Goal: Navigation & Orientation: Find specific page/section

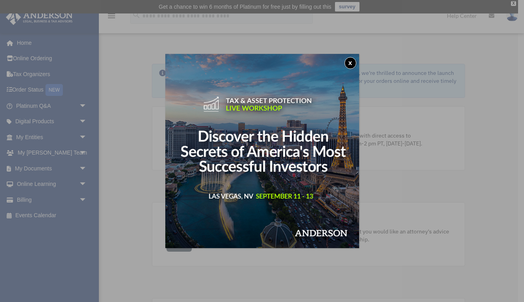
click at [351, 61] on button "x" at bounding box center [351, 63] width 12 height 12
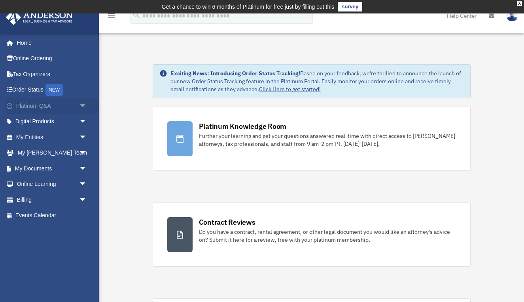
click at [84, 104] on span "arrow_drop_down" at bounding box center [87, 106] width 16 height 16
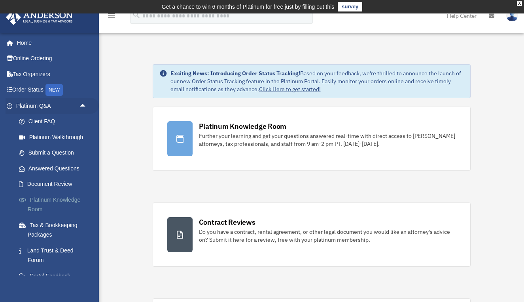
click at [69, 197] on link "Platinum Knowledge Room" at bounding box center [55, 204] width 88 height 25
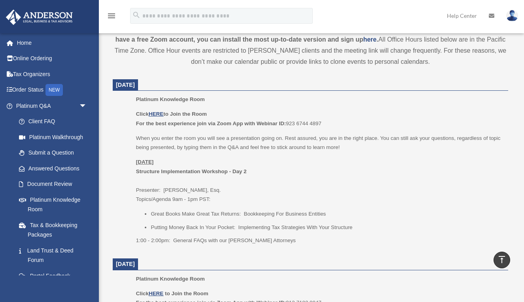
scroll to position [299, 0]
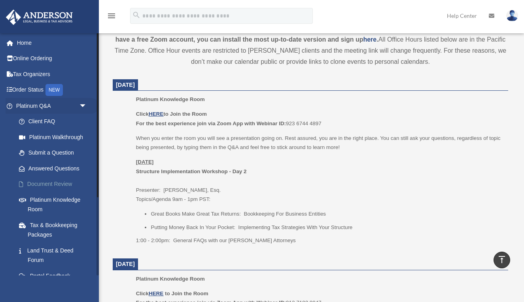
click at [67, 186] on link "Document Review" at bounding box center [55, 184] width 88 height 16
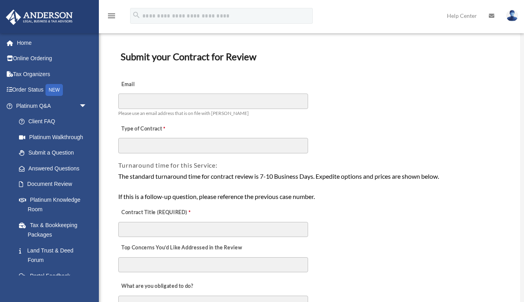
scroll to position [45, 0]
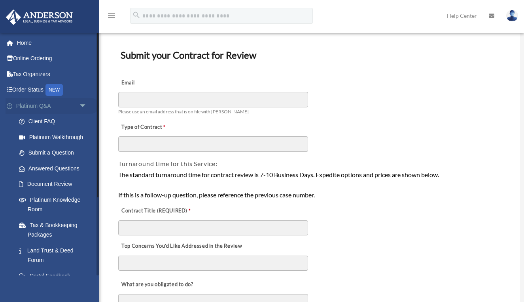
click at [83, 103] on span "arrow_drop_down" at bounding box center [87, 106] width 16 height 16
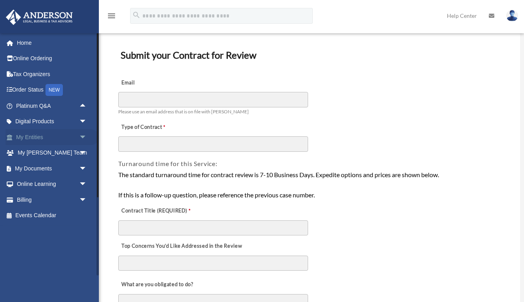
click at [82, 136] on span "arrow_drop_down" at bounding box center [87, 137] width 16 height 16
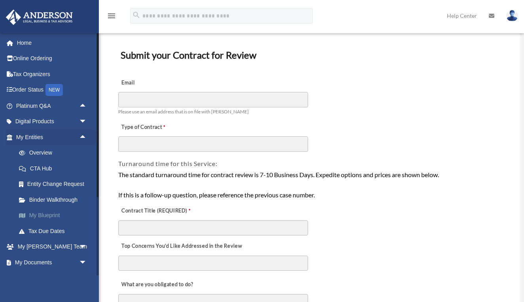
click at [49, 216] on link "My Blueprint" at bounding box center [55, 215] width 88 height 16
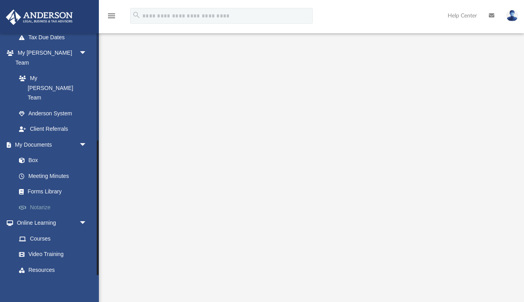
scroll to position [194, 0]
click at [36, 152] on link "Box" at bounding box center [55, 160] width 88 height 16
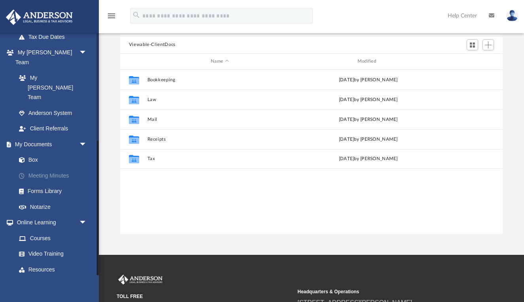
scroll to position [0, 0]
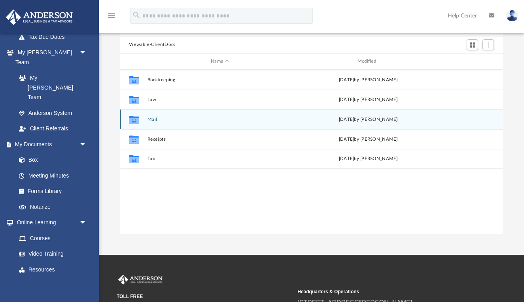
click at [153, 119] on button "Mail" at bounding box center [219, 118] width 145 height 5
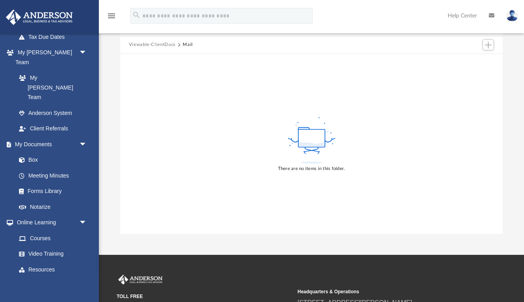
click at [159, 47] on button "Viewable-ClientDocs" at bounding box center [152, 44] width 47 height 7
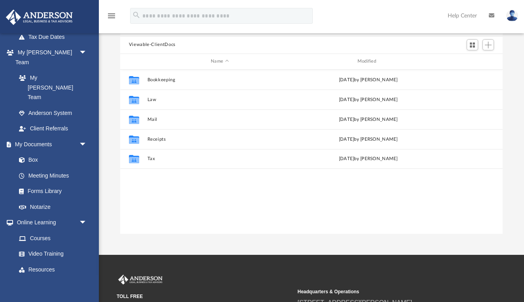
scroll to position [180, 383]
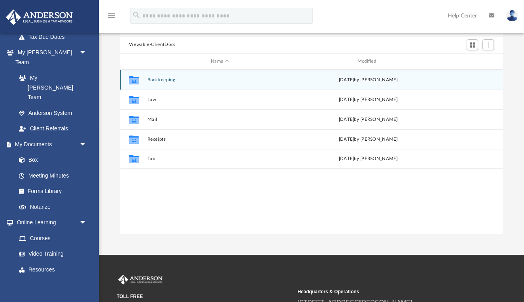
click at [159, 80] on button "Bookkeeping" at bounding box center [219, 79] width 145 height 5
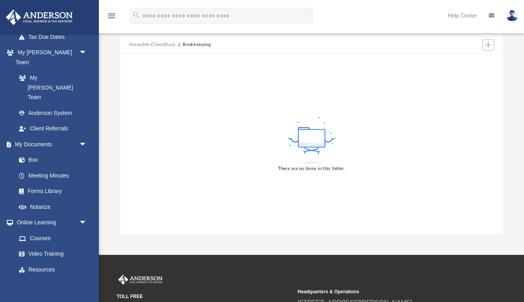
click at [150, 44] on button "Viewable-ClientDocs" at bounding box center [152, 44] width 47 height 7
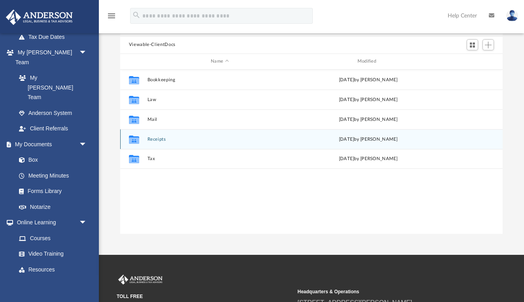
click at [153, 140] on button "Receipts" at bounding box center [219, 138] width 145 height 5
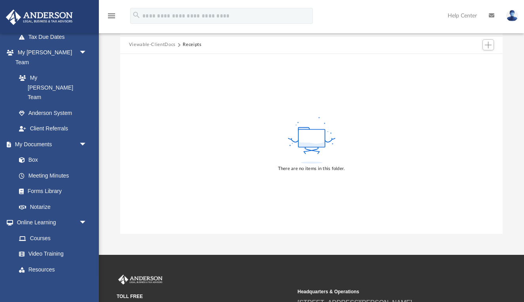
click at [156, 46] on button "Viewable-ClientDocs" at bounding box center [152, 44] width 47 height 7
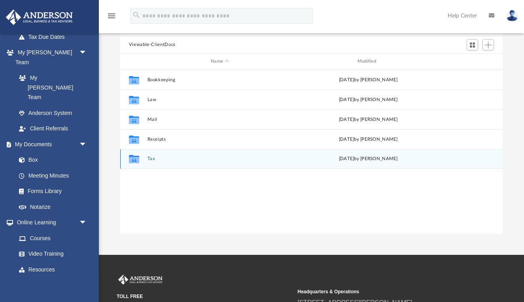
click at [150, 161] on button "Tax" at bounding box center [219, 158] width 145 height 5
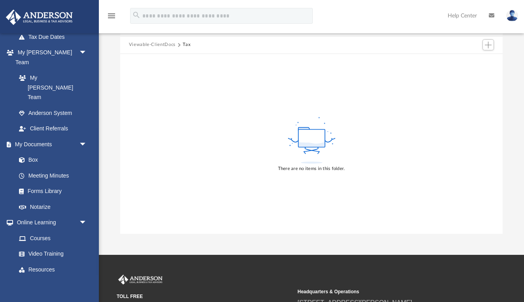
click at [140, 46] on button "Viewable-ClientDocs" at bounding box center [152, 44] width 47 height 7
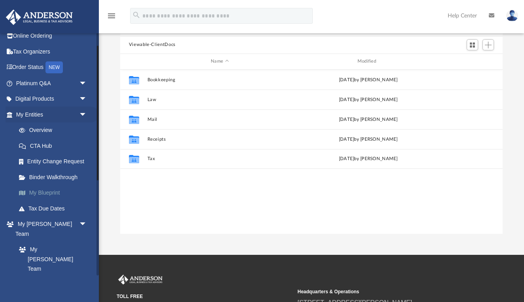
scroll to position [23, 0]
click at [84, 82] on span "arrow_drop_down" at bounding box center [87, 83] width 16 height 16
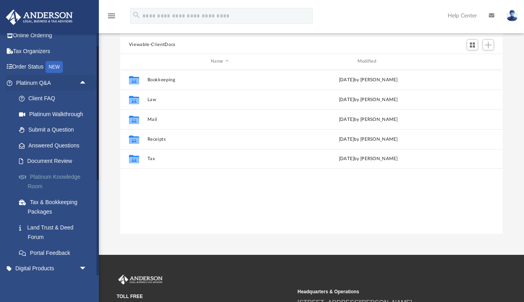
click at [57, 175] on link "Platinum Knowledge Room" at bounding box center [55, 181] width 88 height 25
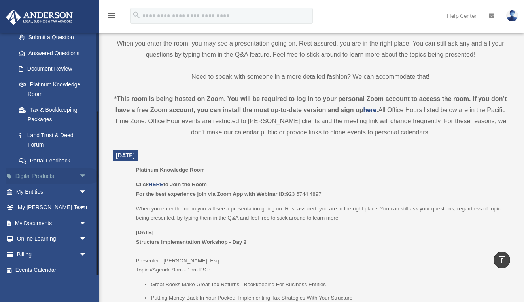
scroll to position [115, 0]
click at [53, 86] on link "Platinum Knowledge Room" at bounding box center [55, 89] width 88 height 25
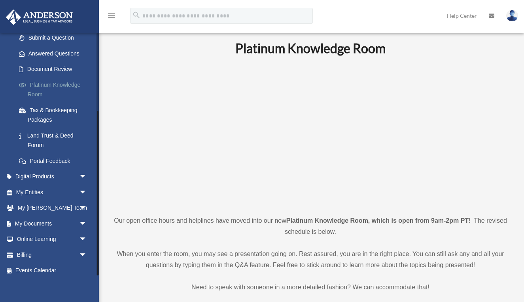
scroll to position [22, 0]
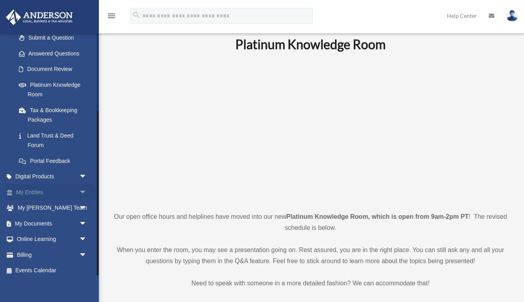
click at [79, 190] on span "arrow_drop_down" at bounding box center [87, 192] width 16 height 16
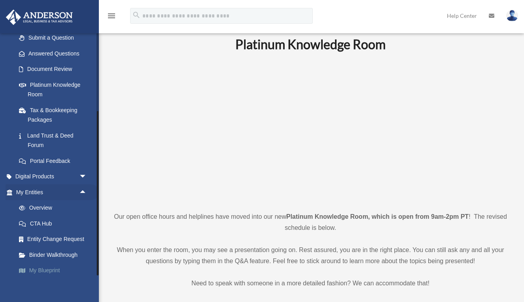
click at [55, 266] on link "My Blueprint" at bounding box center [55, 270] width 88 height 16
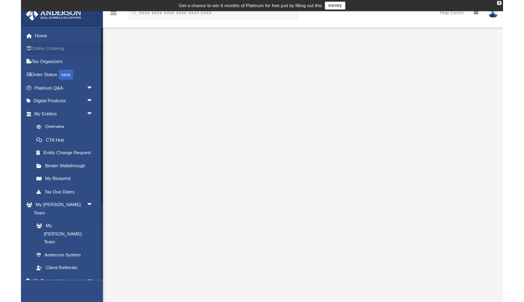
scroll to position [18, 0]
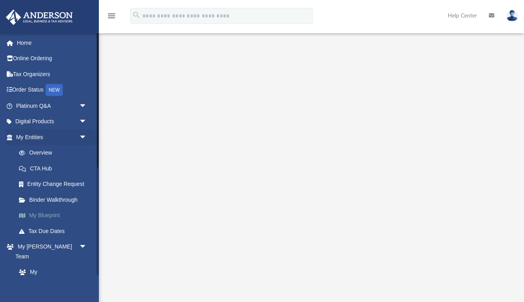
click at [57, 214] on link "My Blueprint" at bounding box center [55, 215] width 88 height 16
click at [63, 197] on link "Binder Walkthrough" at bounding box center [55, 200] width 88 height 16
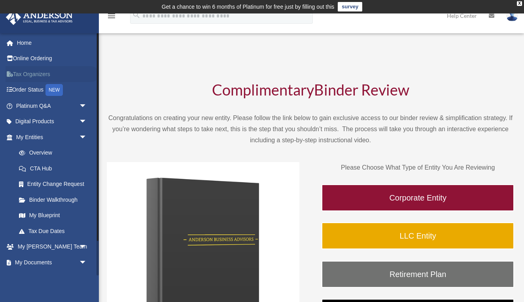
click at [36, 73] on link "Tax Organizers" at bounding box center [52, 74] width 93 height 16
click at [57, 108] on link "Platinum Q&A arrow_drop_down" at bounding box center [52, 106] width 93 height 16
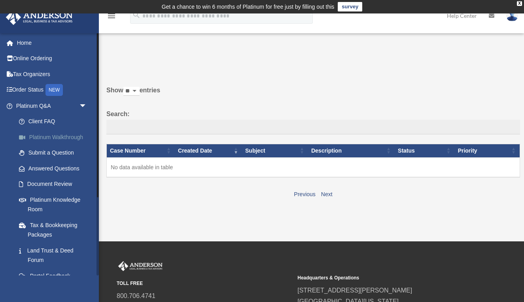
click at [58, 135] on link "Platinum Walkthrough" at bounding box center [55, 137] width 88 height 16
